Goal: Find specific page/section: Find specific page/section

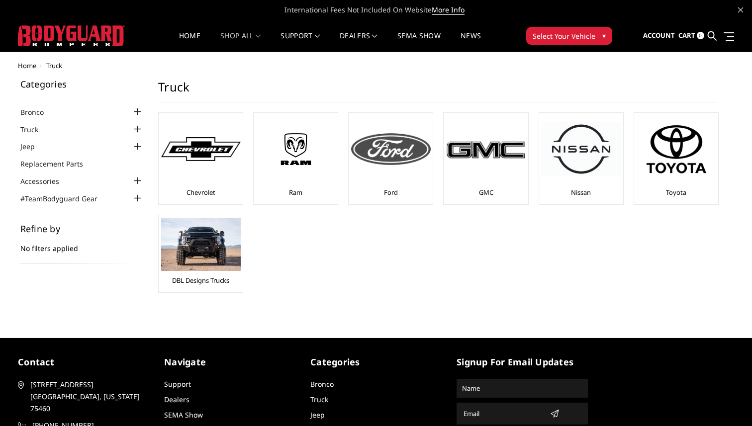
click at [389, 186] on div "Ford" at bounding box center [390, 158] width 79 height 87
click at [384, 165] on img at bounding box center [391, 149] width 80 height 32
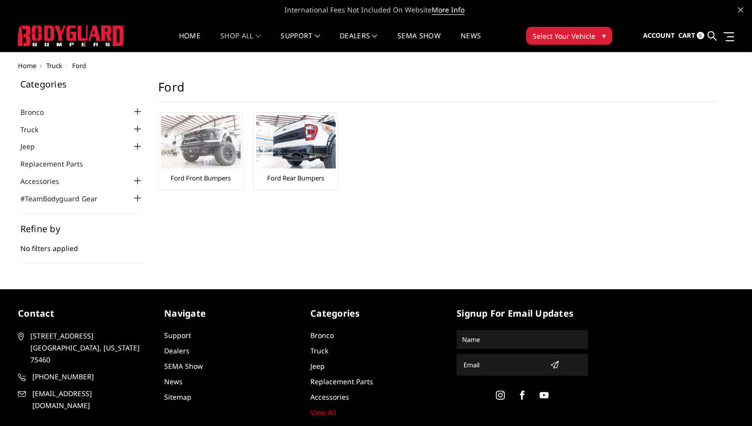
click at [218, 163] on img at bounding box center [201, 141] width 80 height 53
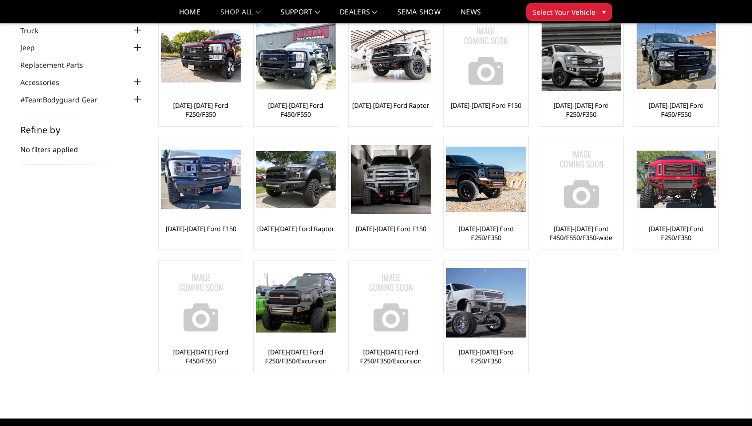
scroll to position [73, 0]
